Goal: Information Seeking & Learning: Learn about a topic

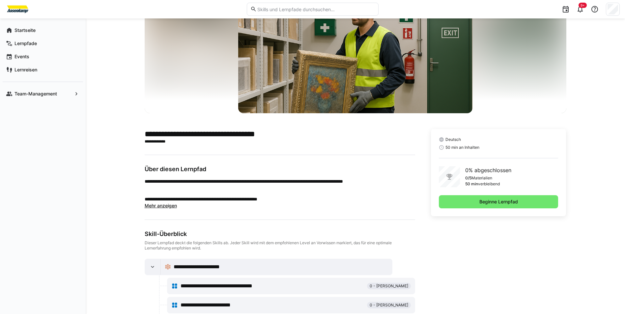
scroll to position [40, 0]
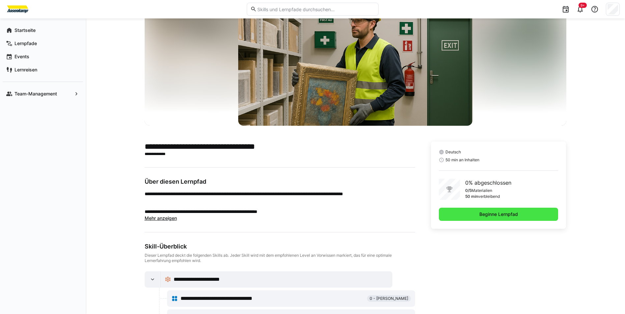
click at [522, 215] on span "Beginne Lernpfad" at bounding box center [499, 214] width 120 height 13
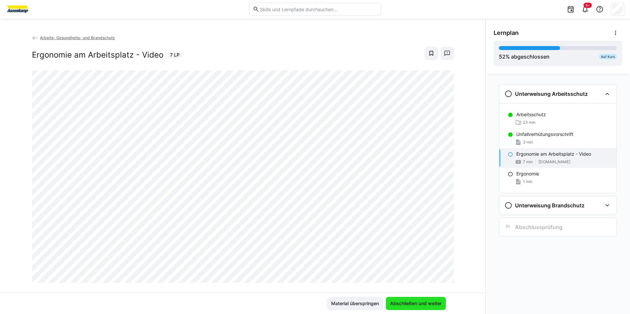
click at [425, 303] on span "Abschließen und weiter" at bounding box center [415, 303] width 53 height 7
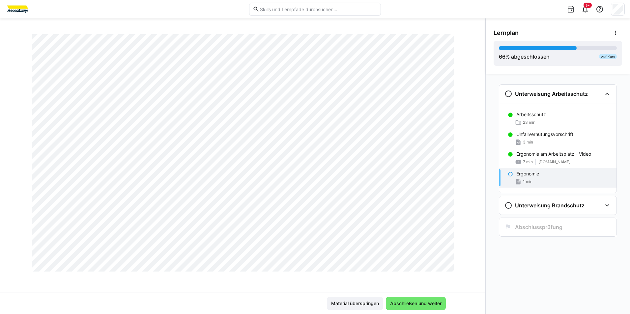
scroll to position [377, 0]
click at [404, 302] on span "Abschließen und weiter" at bounding box center [415, 303] width 53 height 7
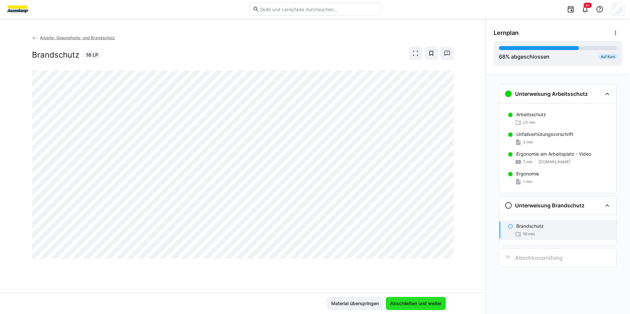
click at [426, 302] on span "Abschließen und weiter" at bounding box center [415, 303] width 53 height 7
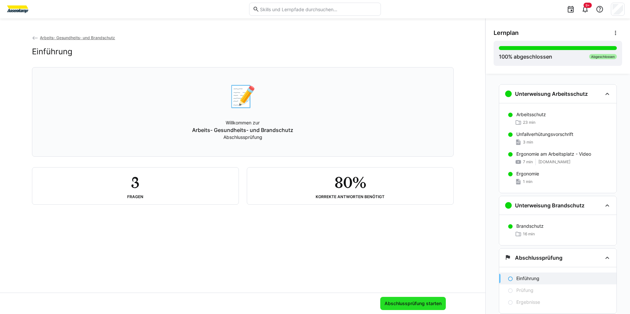
click at [421, 303] on span "Abschlussprüfung starten" at bounding box center [412, 303] width 59 height 7
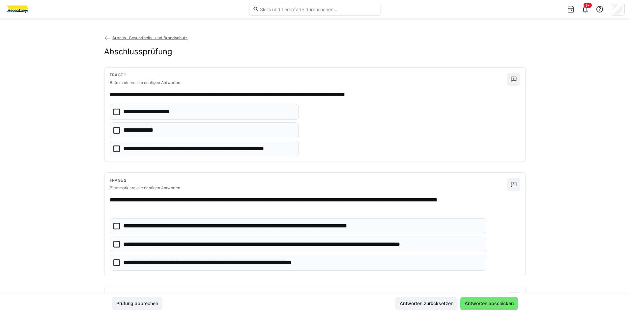
click at [117, 130] on icon at bounding box center [116, 130] width 7 height 7
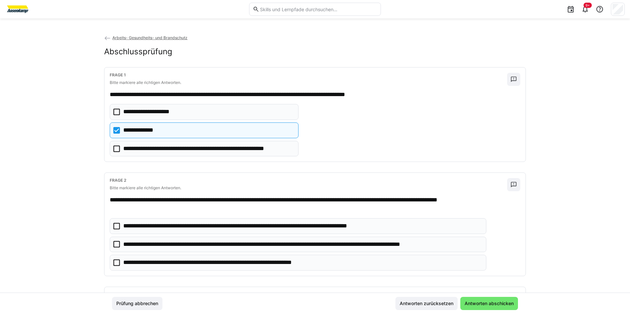
click at [116, 246] on icon at bounding box center [116, 244] width 7 height 7
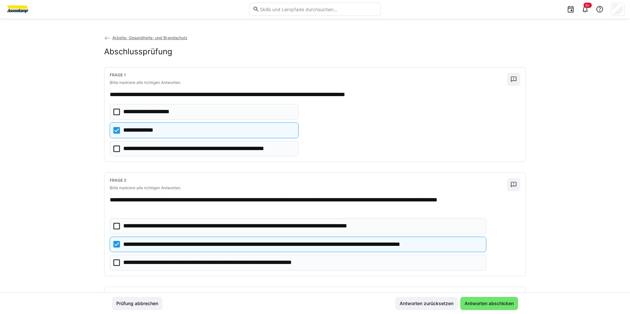
click at [116, 261] on icon at bounding box center [116, 262] width 7 height 7
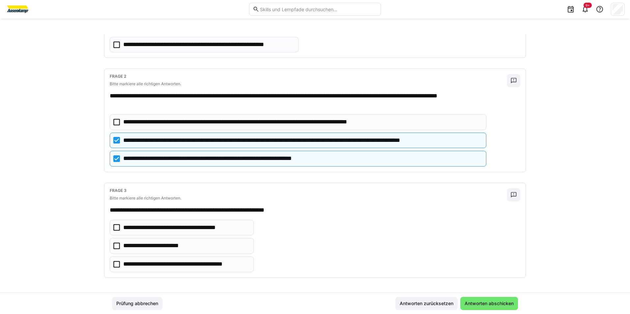
scroll to position [105, 0]
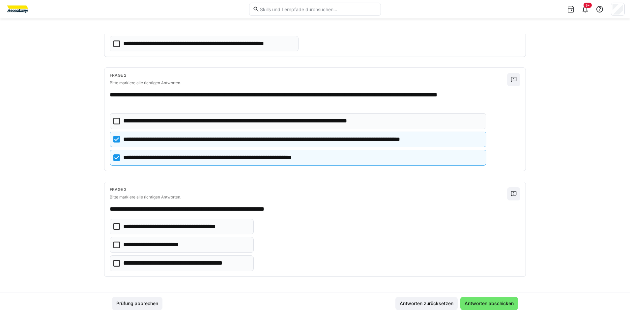
click at [117, 262] on icon at bounding box center [116, 263] width 7 height 7
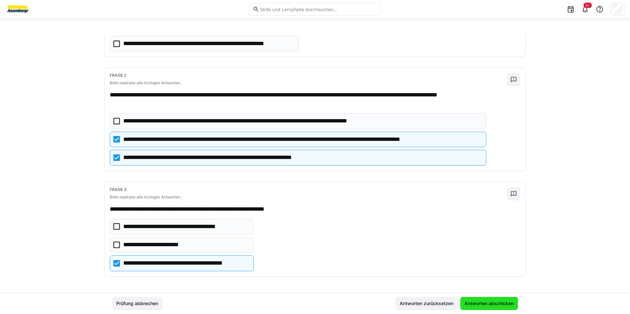
click at [487, 304] on span "Antworten abschicken" at bounding box center [488, 303] width 51 height 7
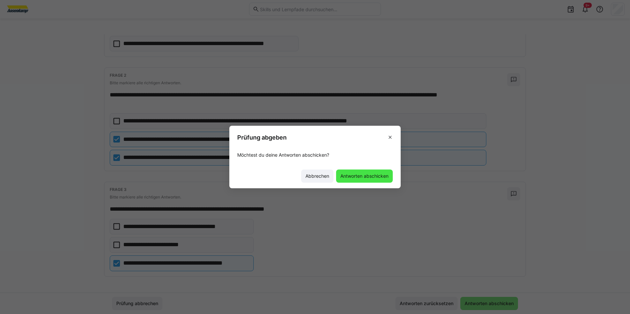
click at [362, 178] on span "Antworten abschicken" at bounding box center [364, 176] width 50 height 7
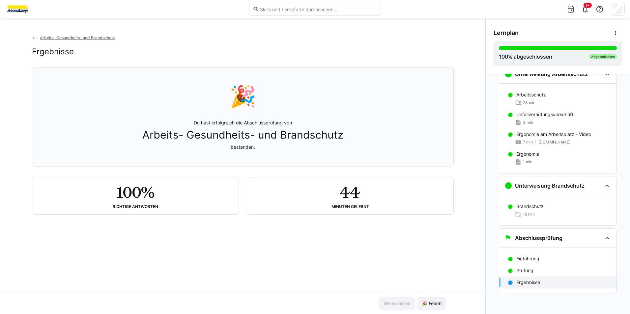
scroll to position [20, 0]
